Goal: Task Accomplishment & Management: Use online tool/utility

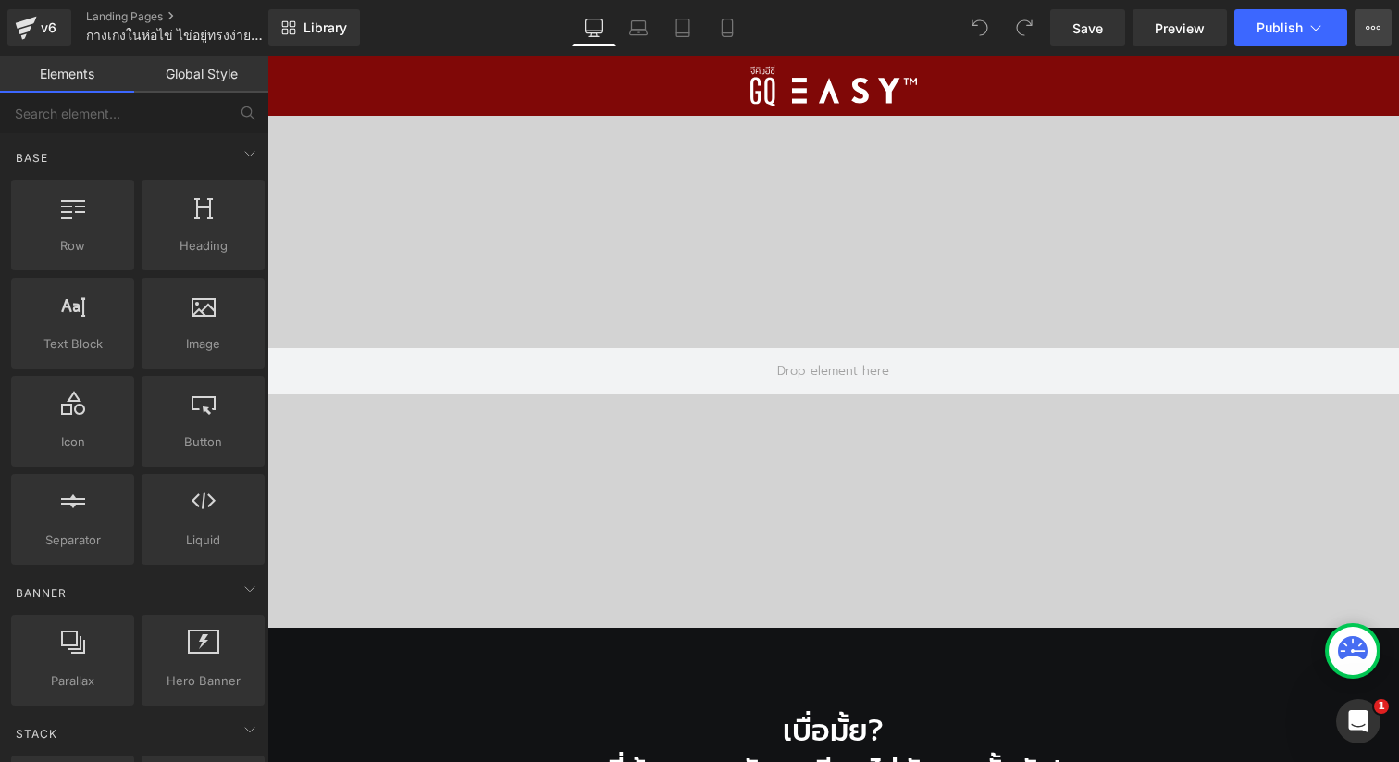
click at [1369, 29] on icon at bounding box center [1368, 28] width 5 height 4
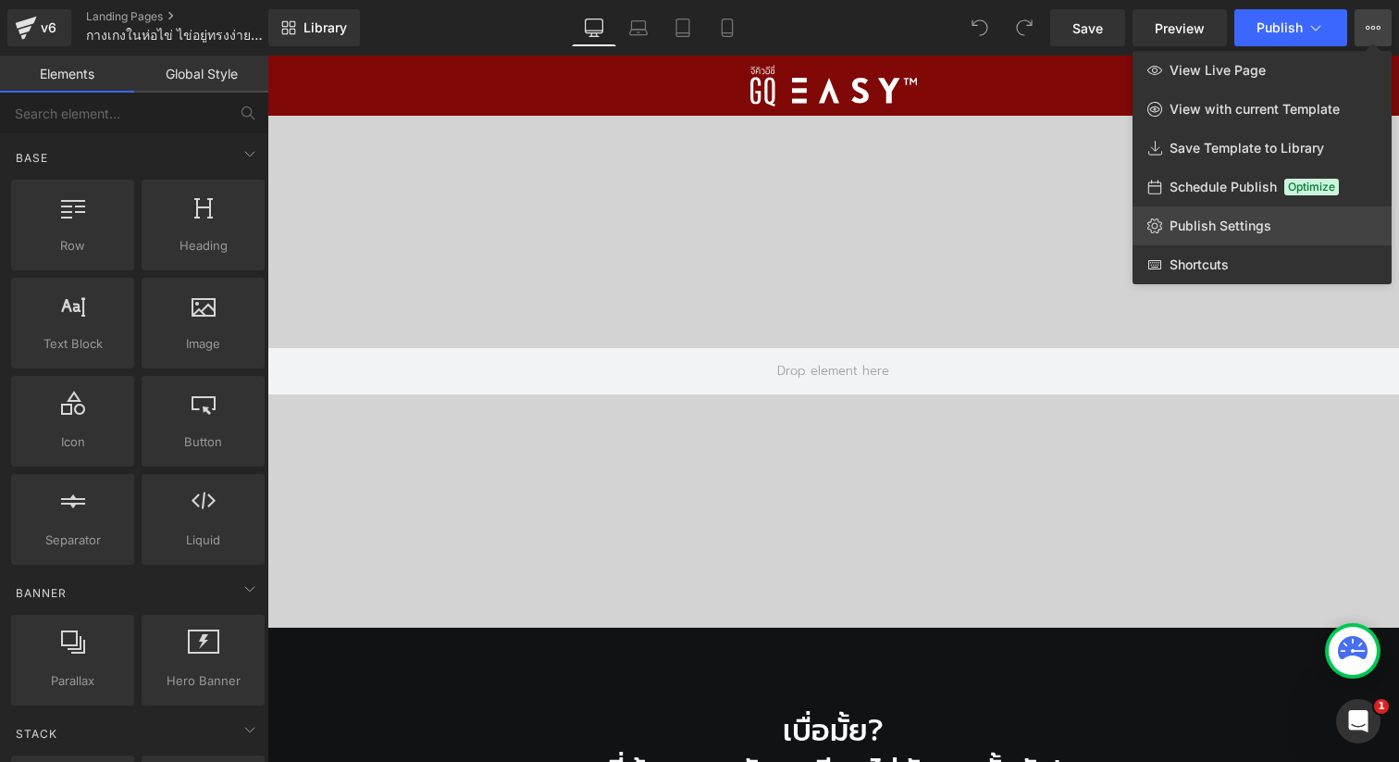
click at [1192, 230] on span "Publish Settings" at bounding box center [1221, 226] width 102 height 17
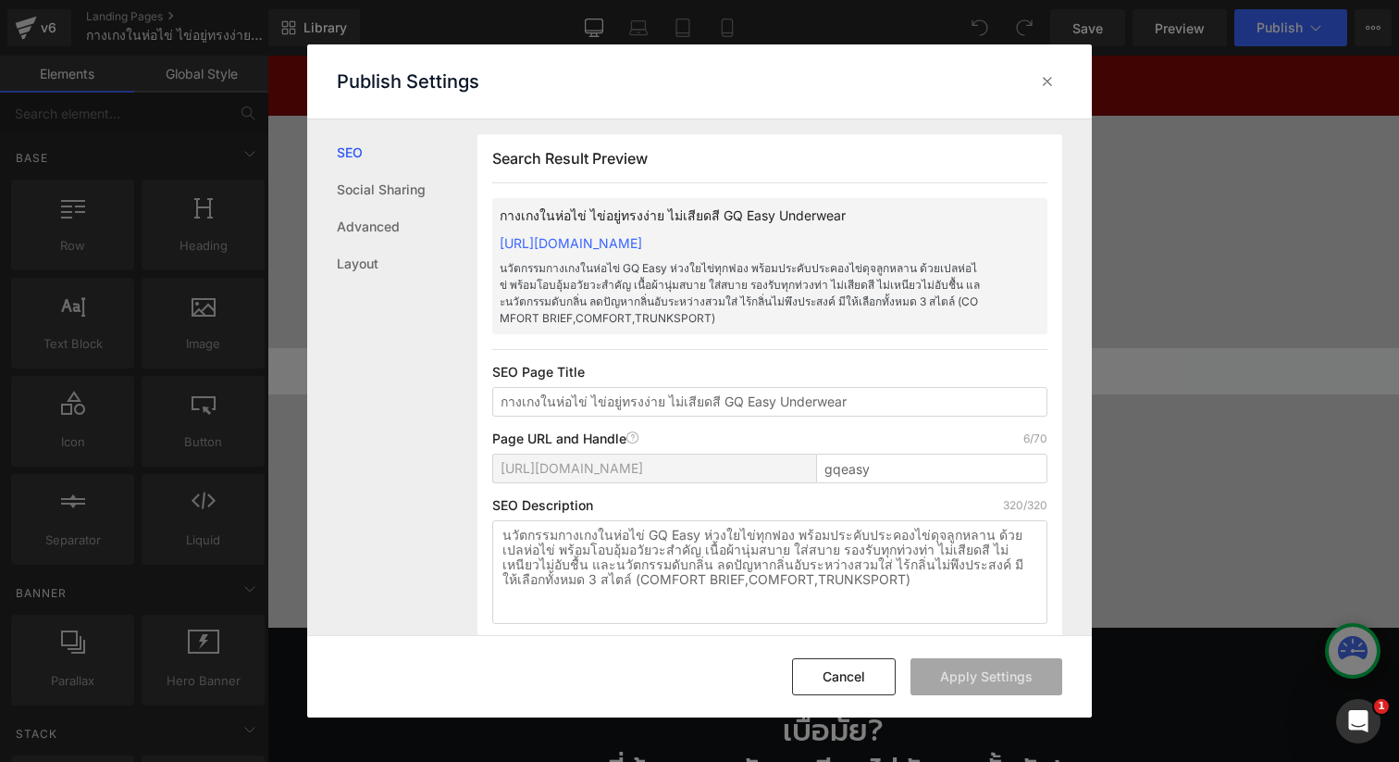
scroll to position [1, 0]
click at [868, 471] on input "gqeasy" at bounding box center [931, 468] width 231 height 30
type input "gqeasy-bp"
click at [963, 687] on button "Apply Settings" at bounding box center [987, 676] width 152 height 37
drag, startPoint x: 868, startPoint y: 466, endPoint x: 816, endPoint y: 467, distance: 51.8
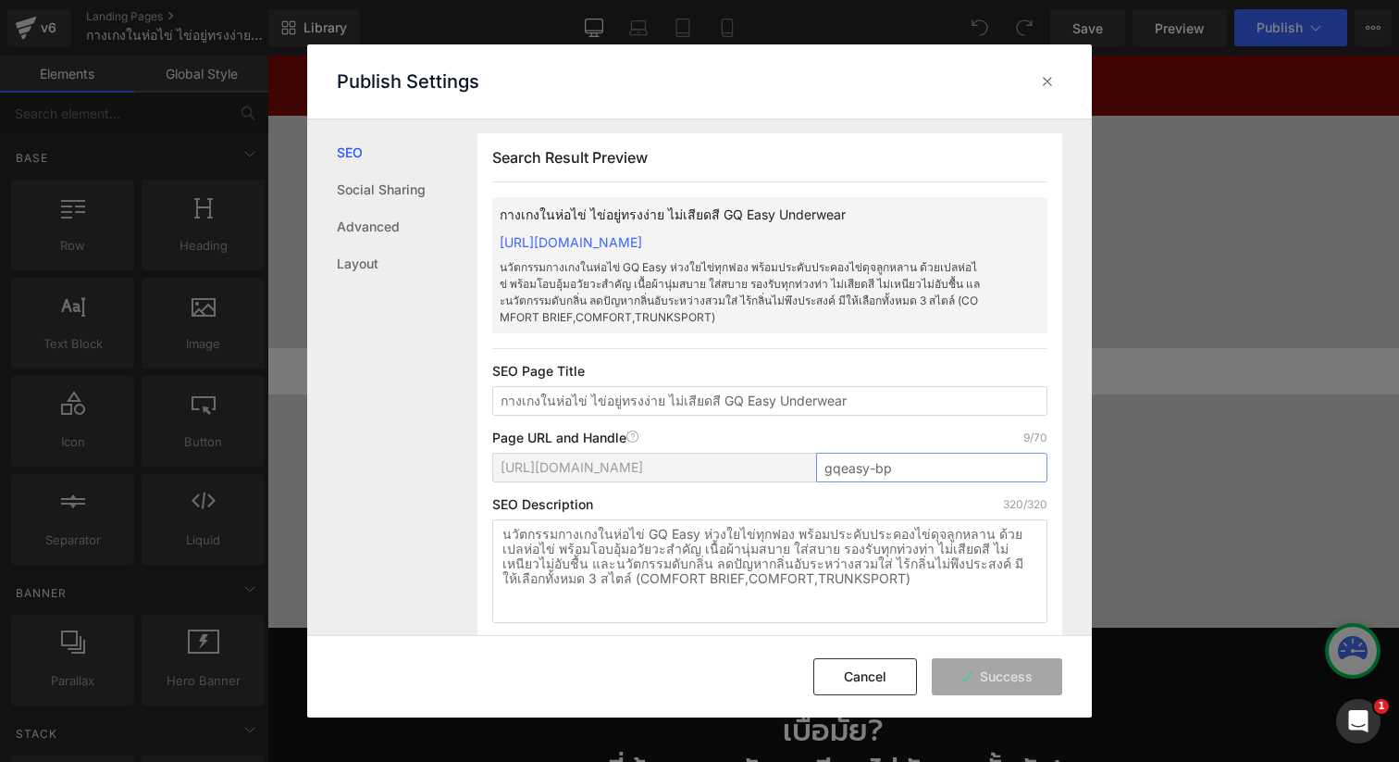
click at [816, 467] on input "gqeasy-bp" at bounding box center [931, 468] width 231 height 30
click at [929, 473] on input "gqeasy-bp" at bounding box center [931, 468] width 231 height 30
click at [947, 467] on input "gqeasy-bp" at bounding box center [931, 468] width 231 height 30
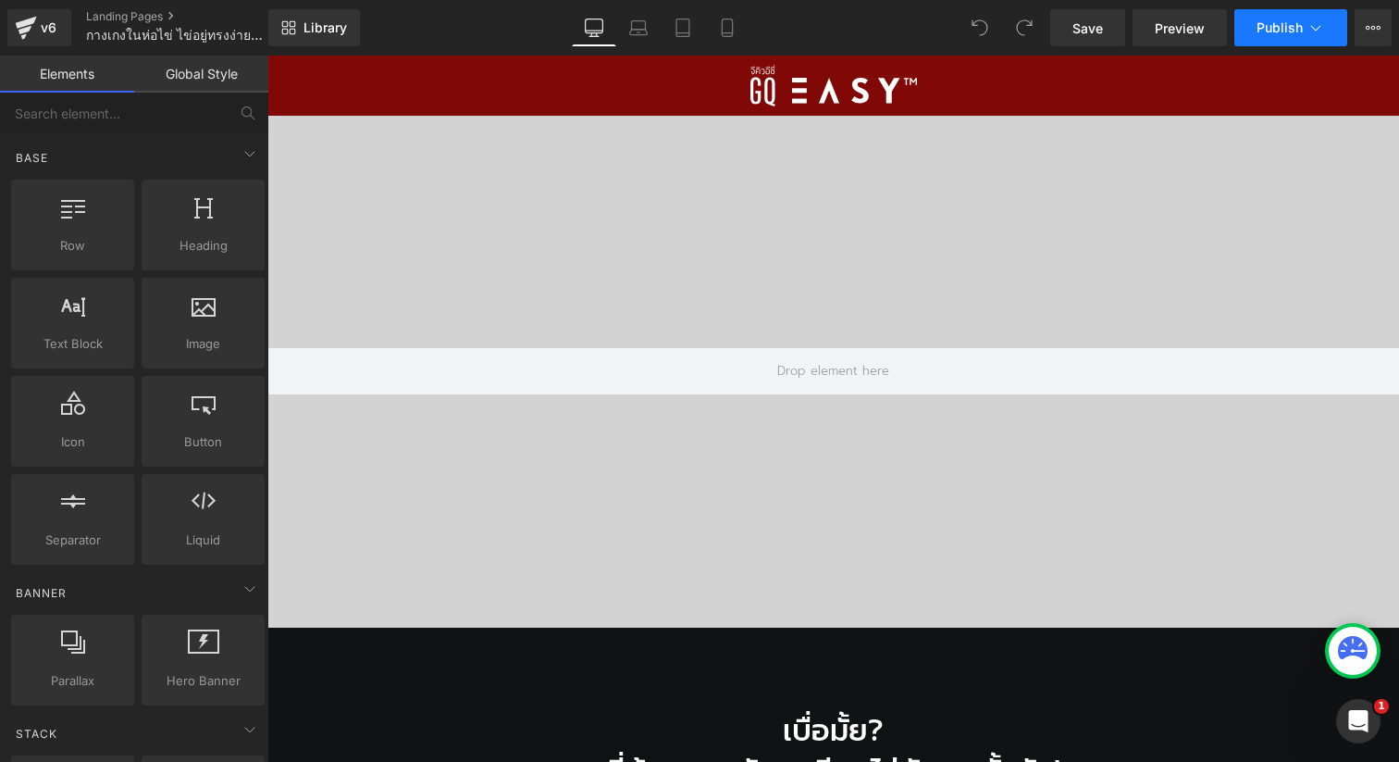
click at [1252, 27] on button "Publish" at bounding box center [1291, 27] width 113 height 37
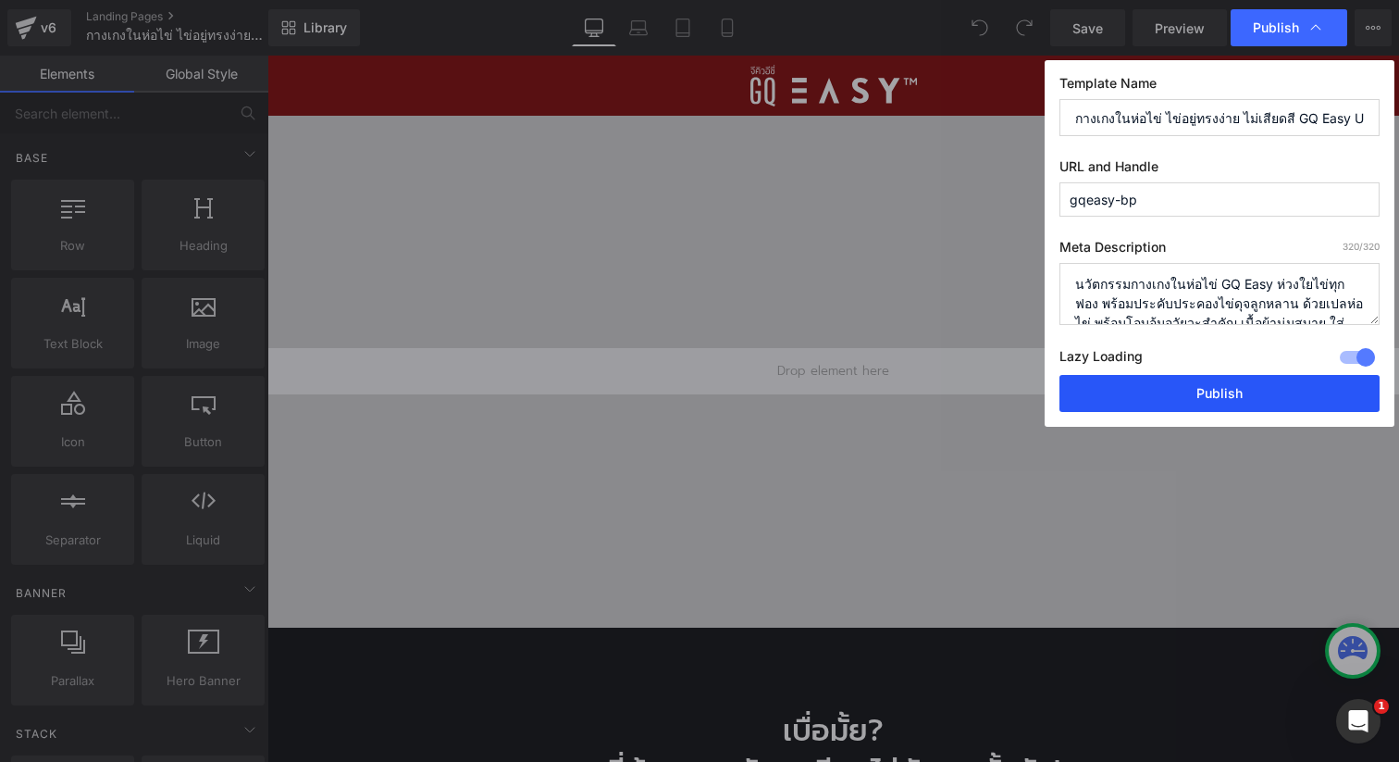
click at [1241, 394] on button "Publish" at bounding box center [1220, 393] width 320 height 37
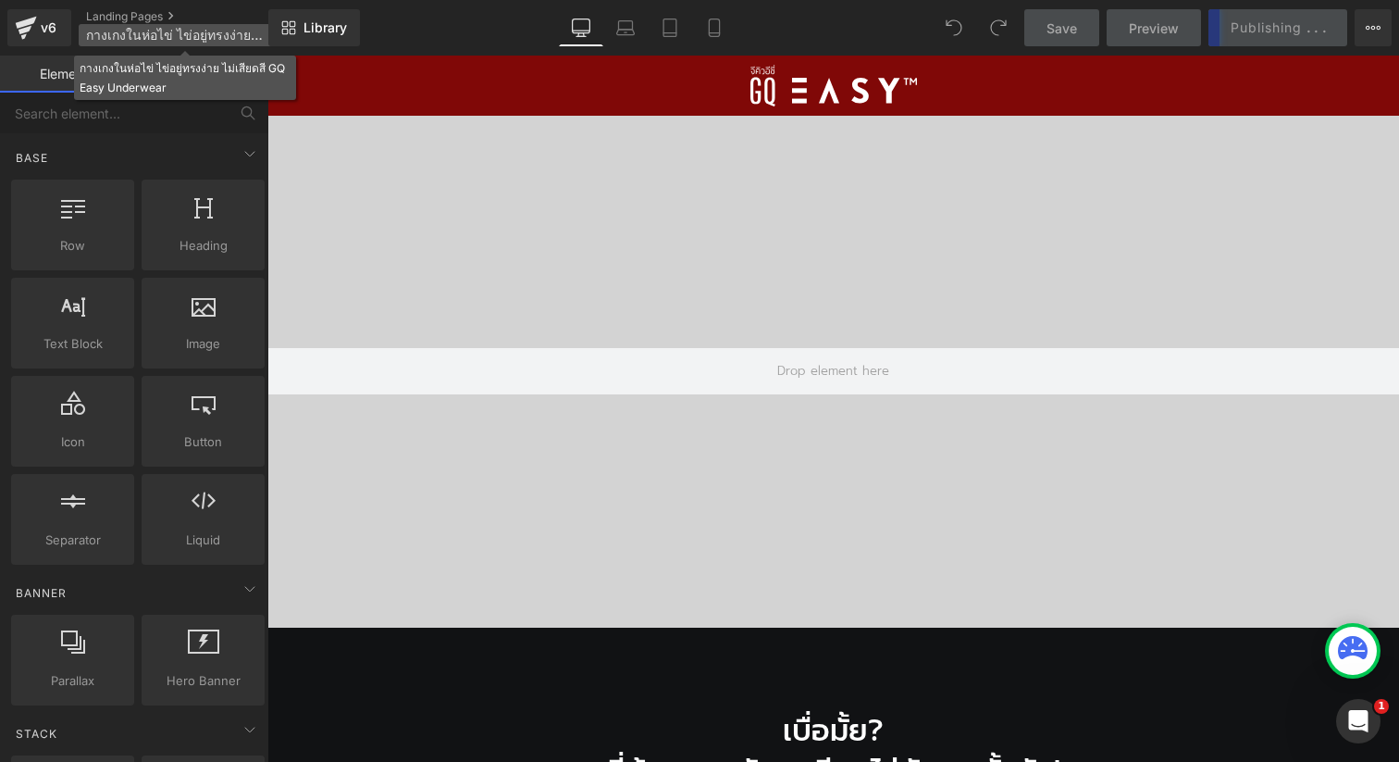
click at [180, 40] on span "กางเกงในห่อไข่ ไข่อยู่ทรงง่าย ไม่เสียดสี GQ Easy Underwear" at bounding box center [175, 35] width 178 height 15
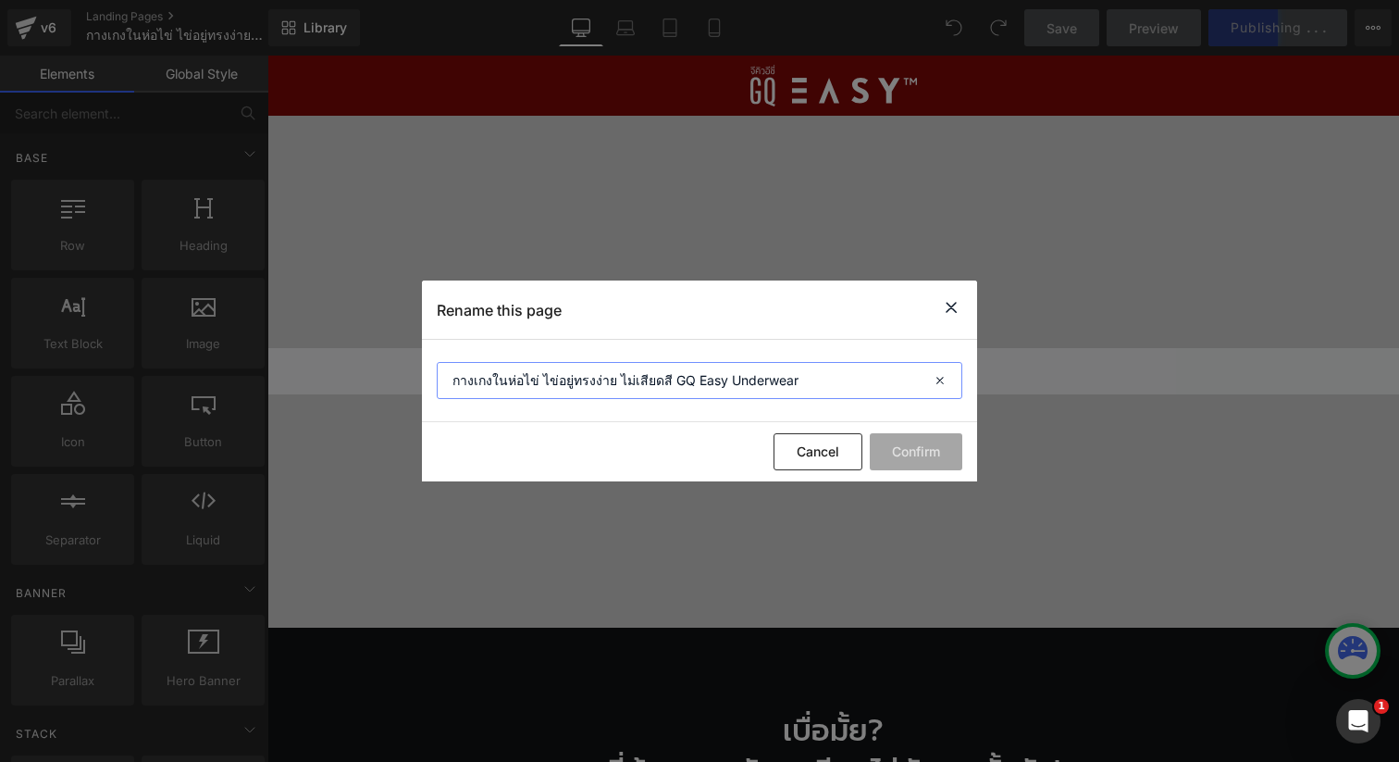
click at [488, 390] on input "กางเกงในห่อไข่ ไข่อยู่ทรงง่าย ไม่เสียดสี GQ Easy Underwear" at bounding box center [700, 380] width 526 height 37
click at [453, 384] on input "กางเกงในห่อไข่ ไข่อยู่ทรงง่าย ไม่เสียดสี GQ Easy Underwear" at bounding box center [700, 380] width 526 height 37
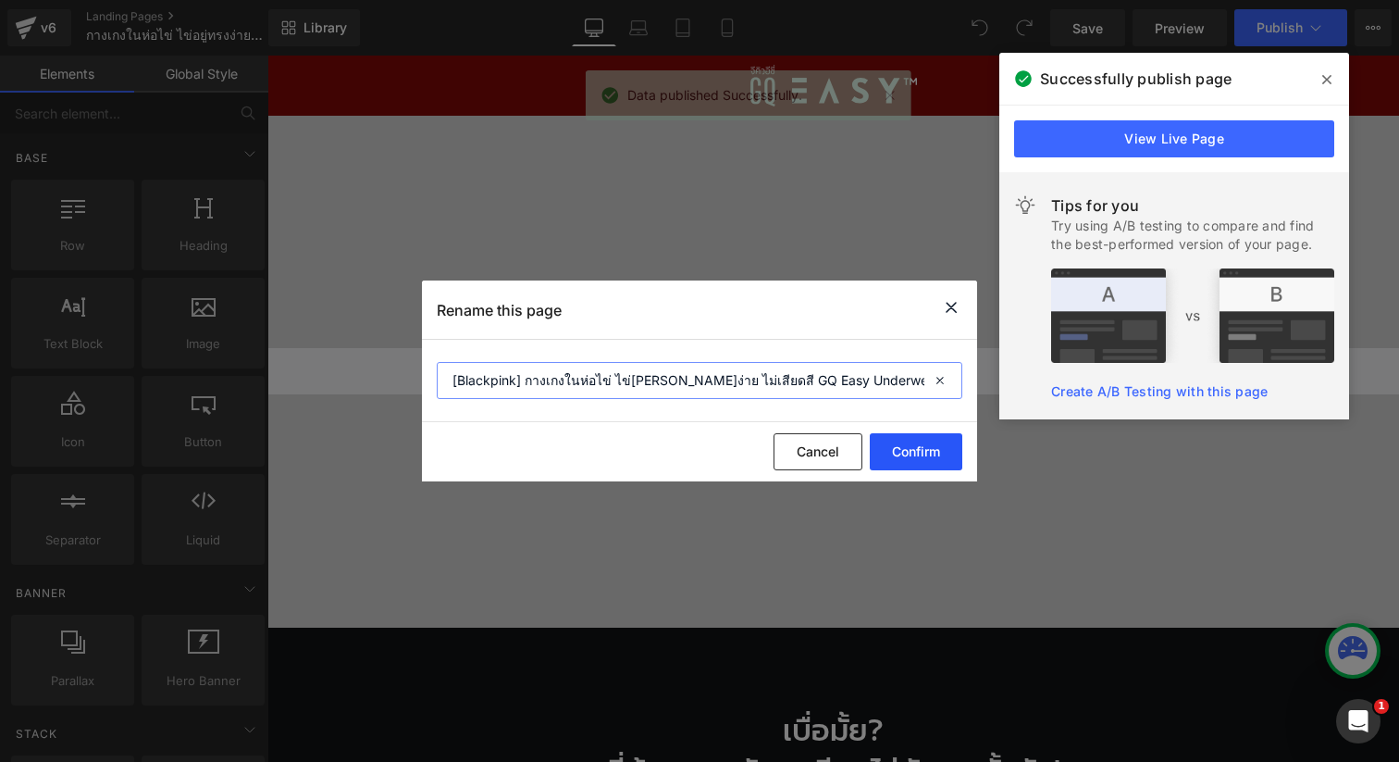
type input "[Blackpink] กางเกงในห่อไข่ ไข่อยู่ทรงง่าย ไม่เสียดสี GQ Easy Underwear"
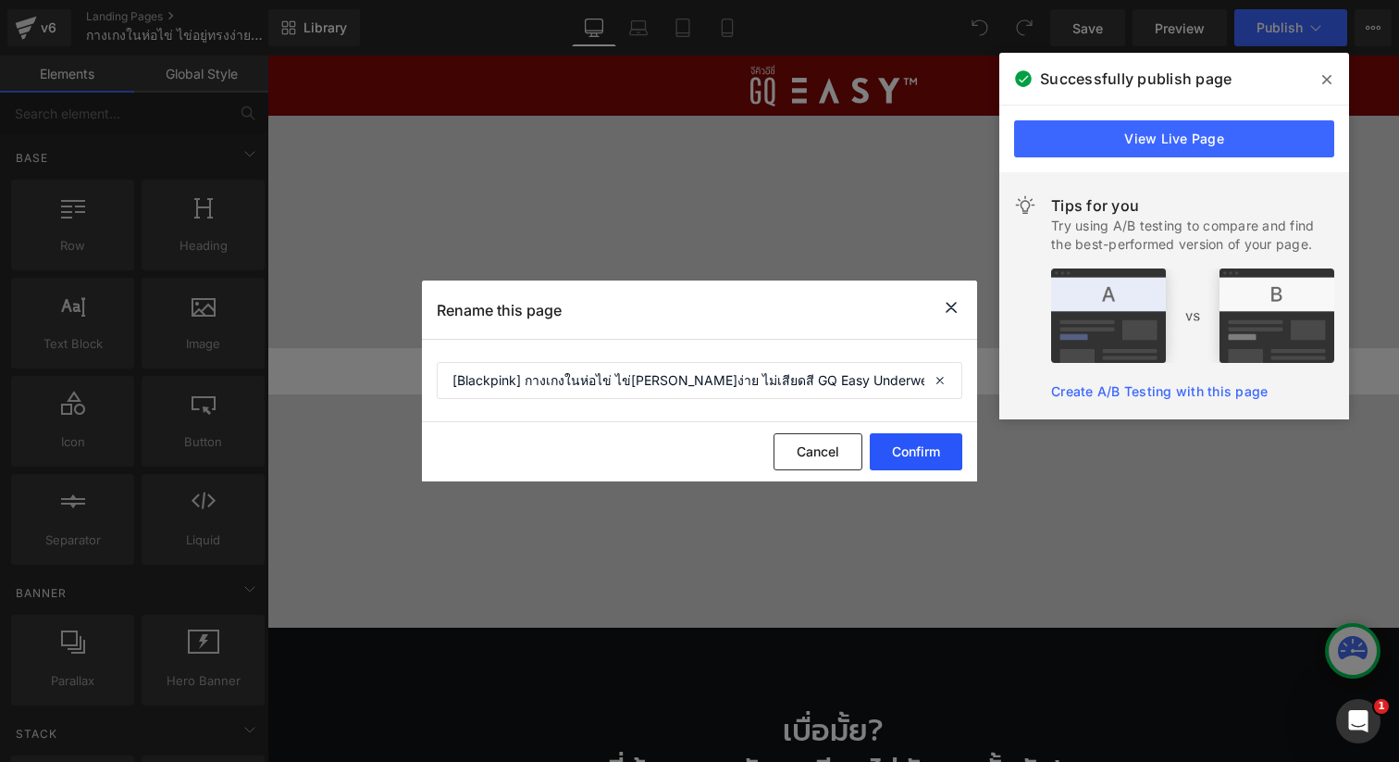
click at [926, 447] on button "Confirm" at bounding box center [916, 451] width 93 height 37
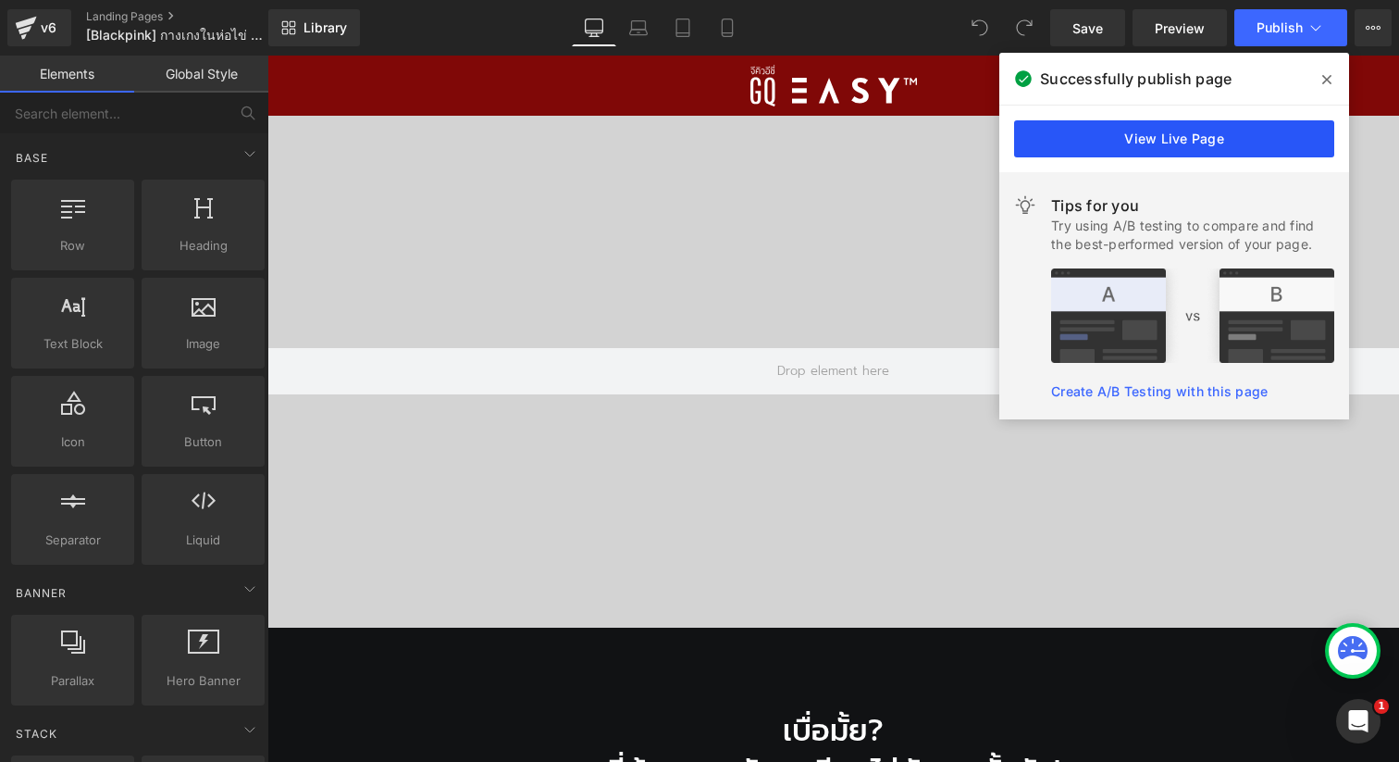
click at [1093, 143] on link "View Live Page" at bounding box center [1174, 138] width 320 height 37
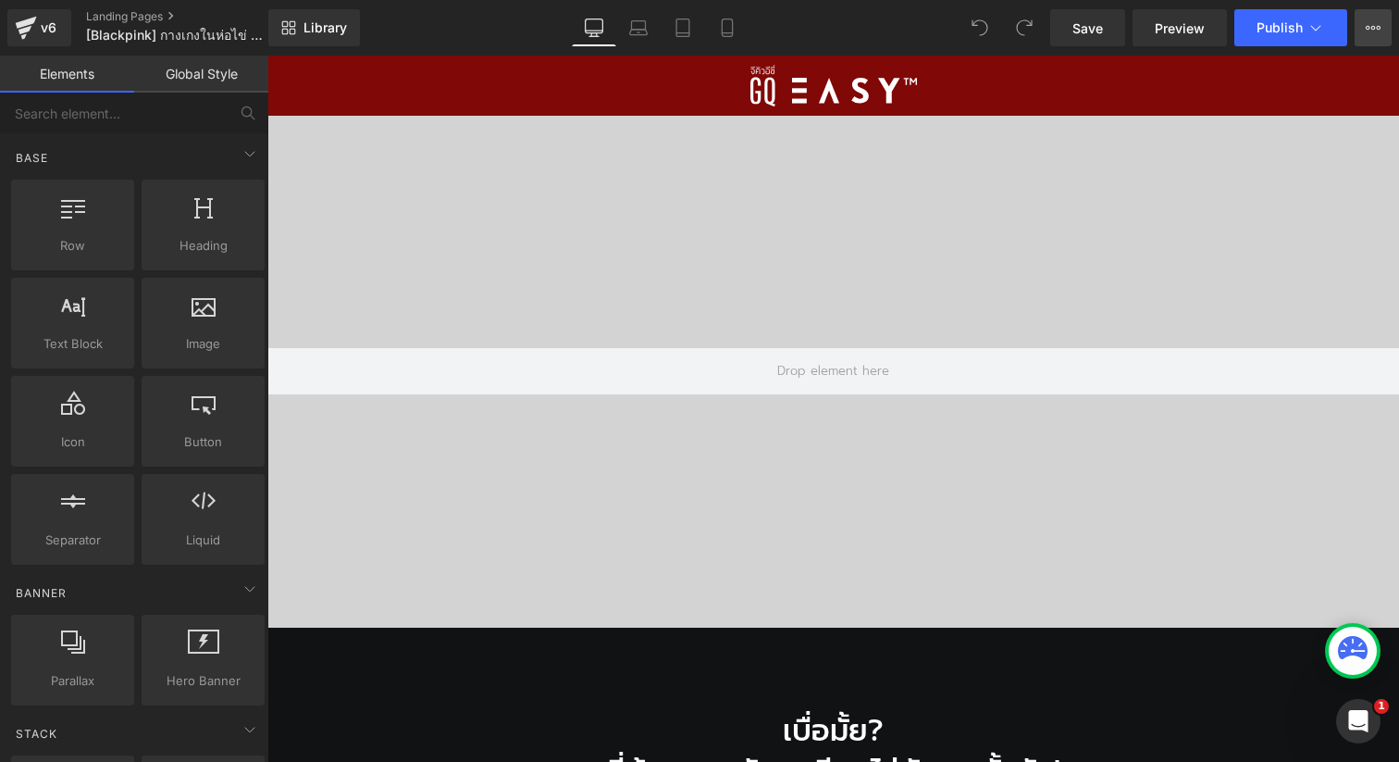
click at [1378, 30] on icon at bounding box center [1373, 27] width 15 height 15
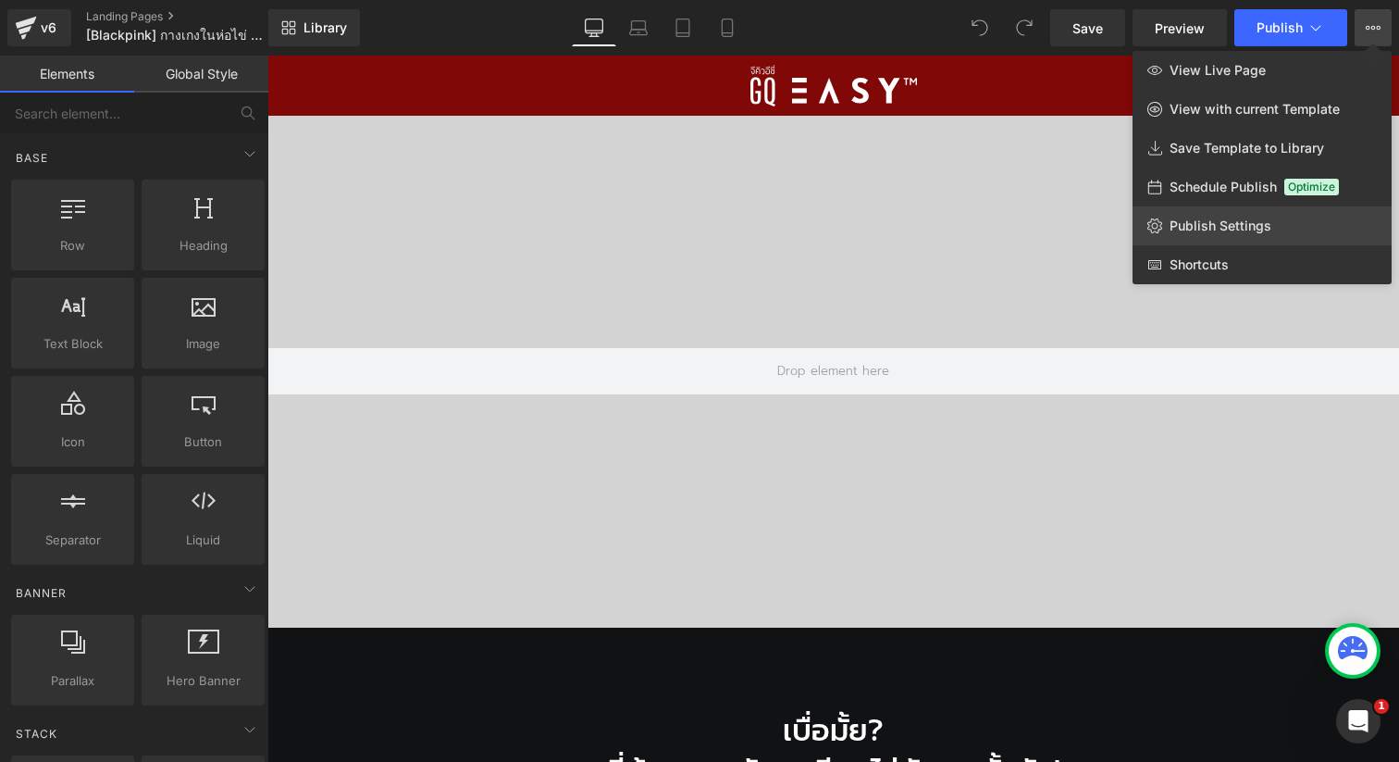
click at [1204, 220] on span "Publish Settings" at bounding box center [1221, 226] width 102 height 17
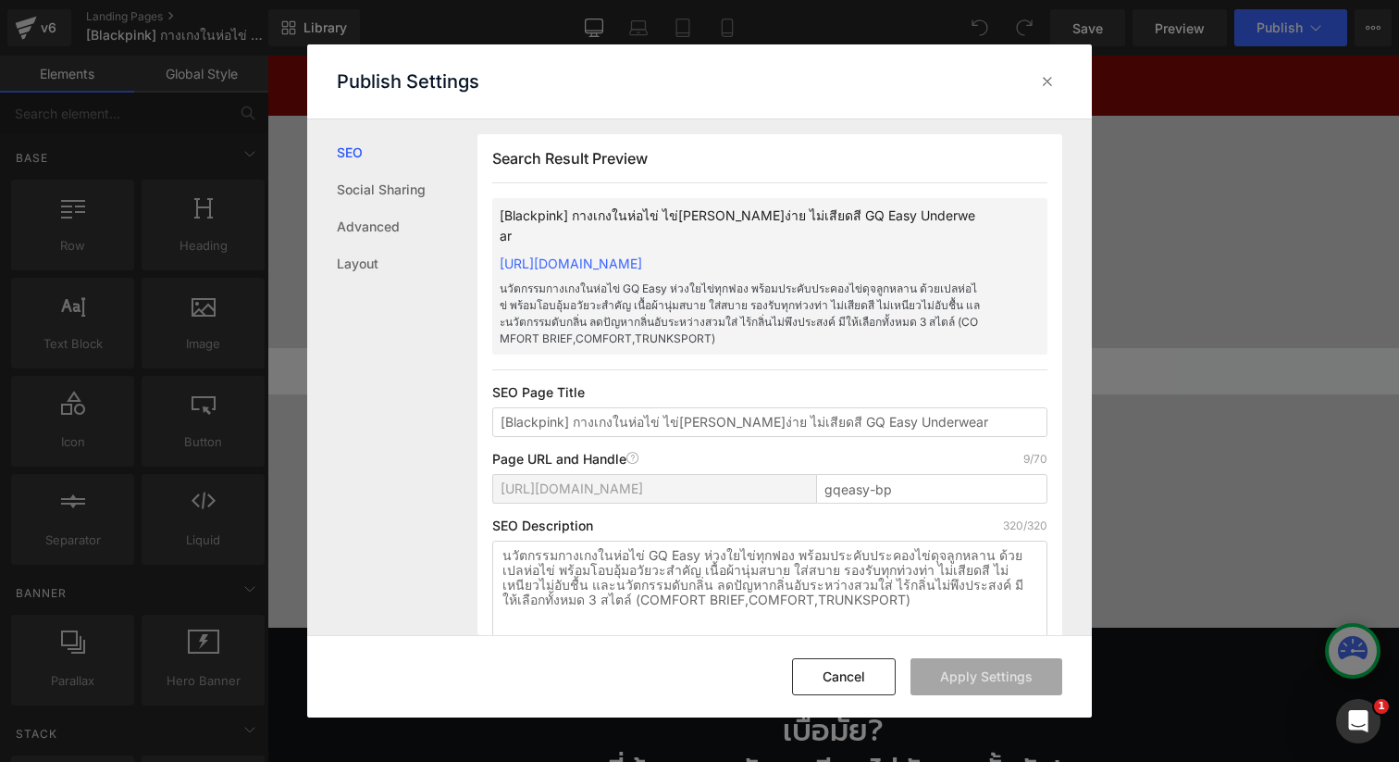
scroll to position [1, 0]
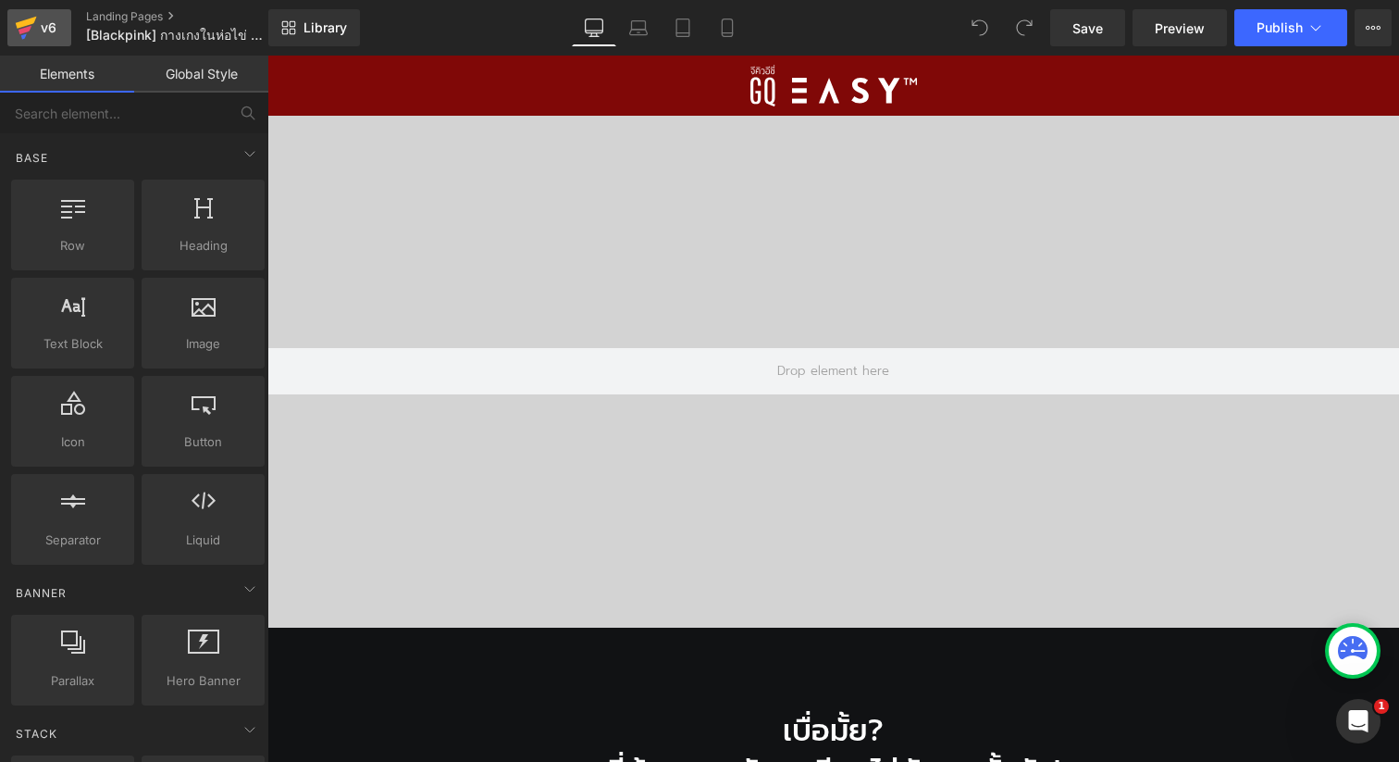
click at [33, 29] on icon at bounding box center [26, 28] width 22 height 46
click at [1367, 34] on icon at bounding box center [1373, 27] width 15 height 15
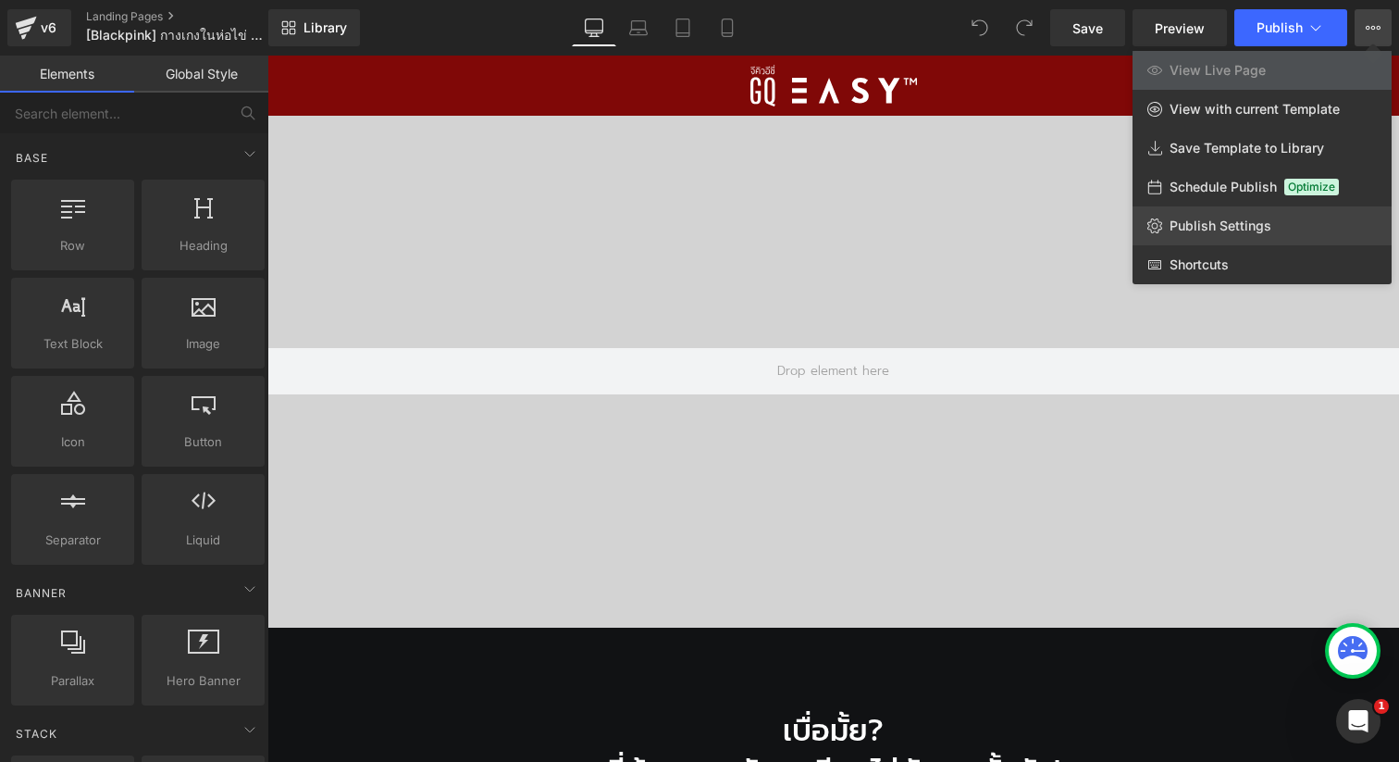
click at [1198, 229] on span "Publish Settings" at bounding box center [1221, 226] width 102 height 17
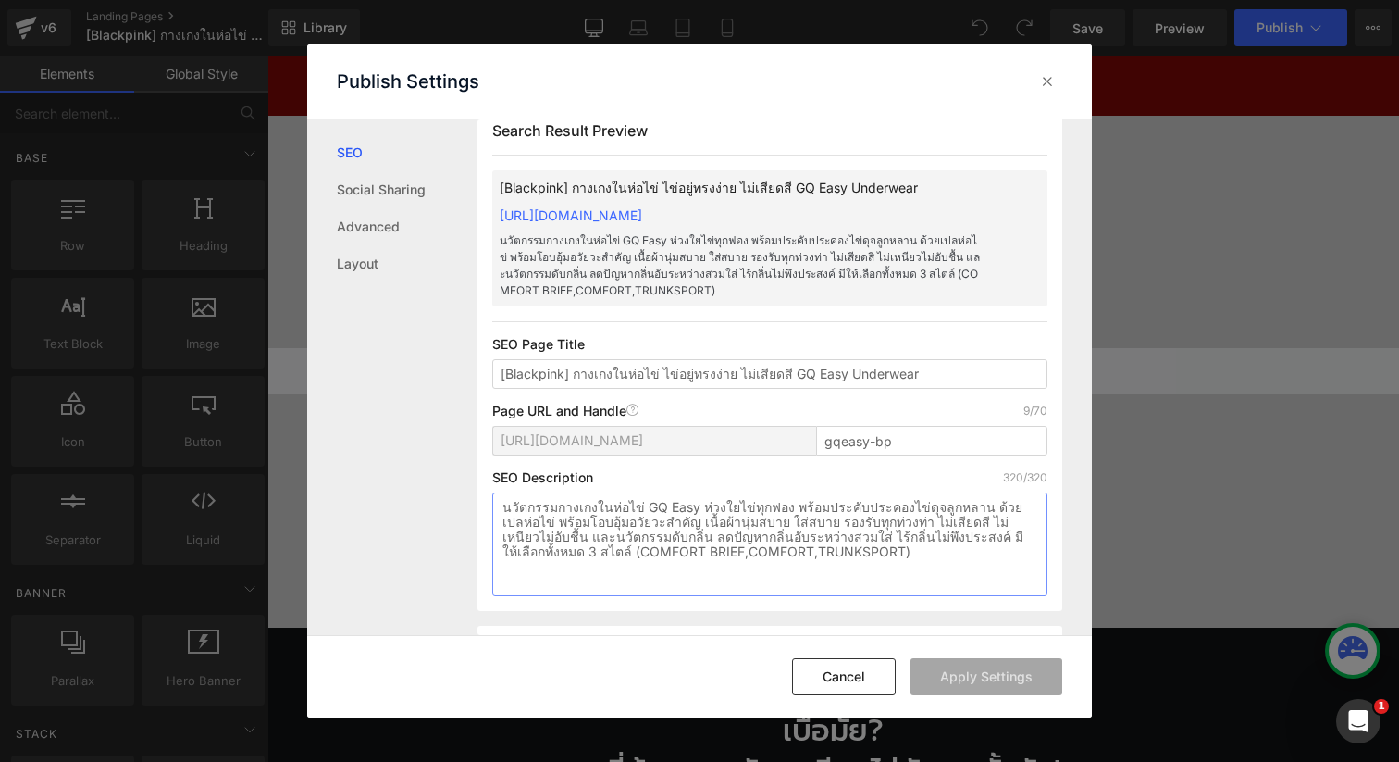
click at [848, 561] on textarea "นวัตกรรมกางเกงในห่อไข่ GQ Easy ห่วงใยไข่ทุกฟอง พร้อมประคับประคองไข่ดุจลูกหลาน ด…" at bounding box center [769, 544] width 555 height 104
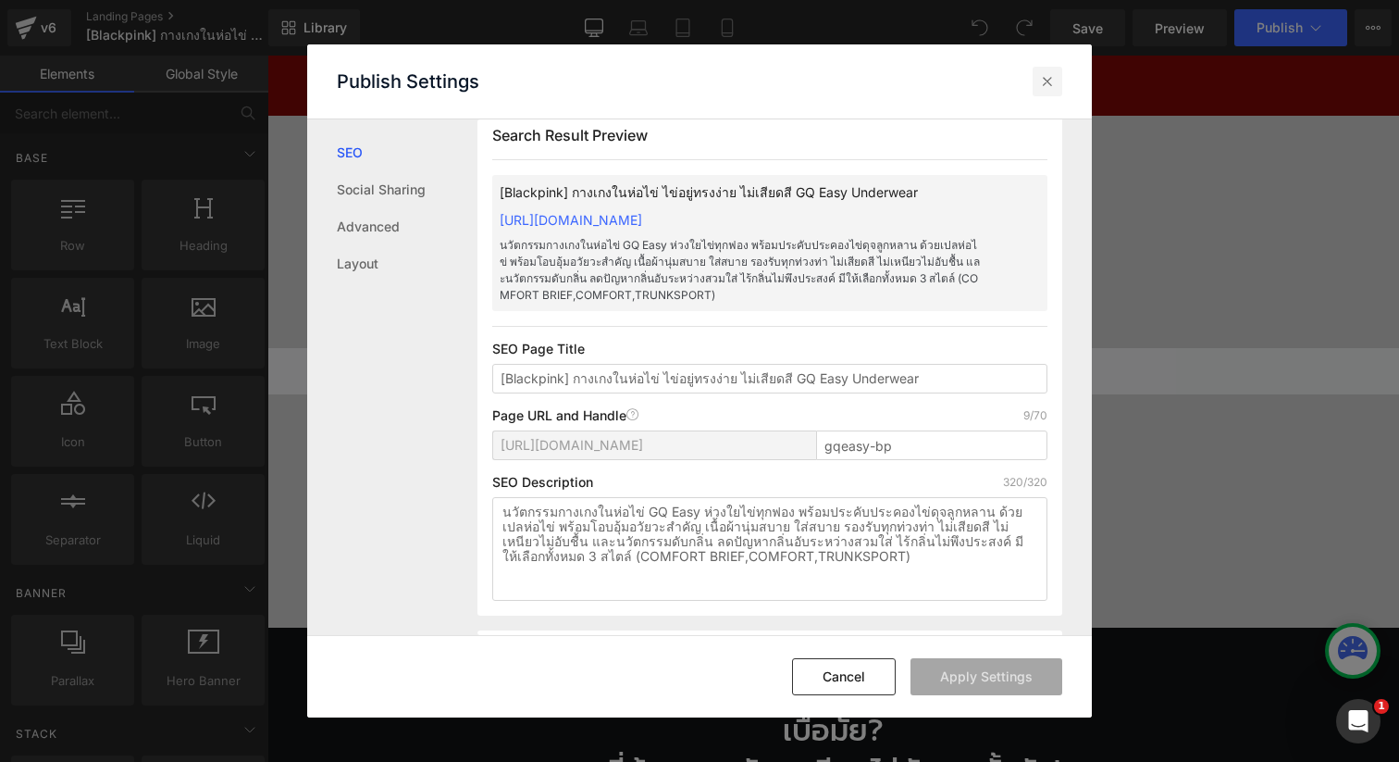
click at [1045, 84] on icon at bounding box center [1047, 81] width 19 height 19
